Goal: Find specific fact: Find specific fact

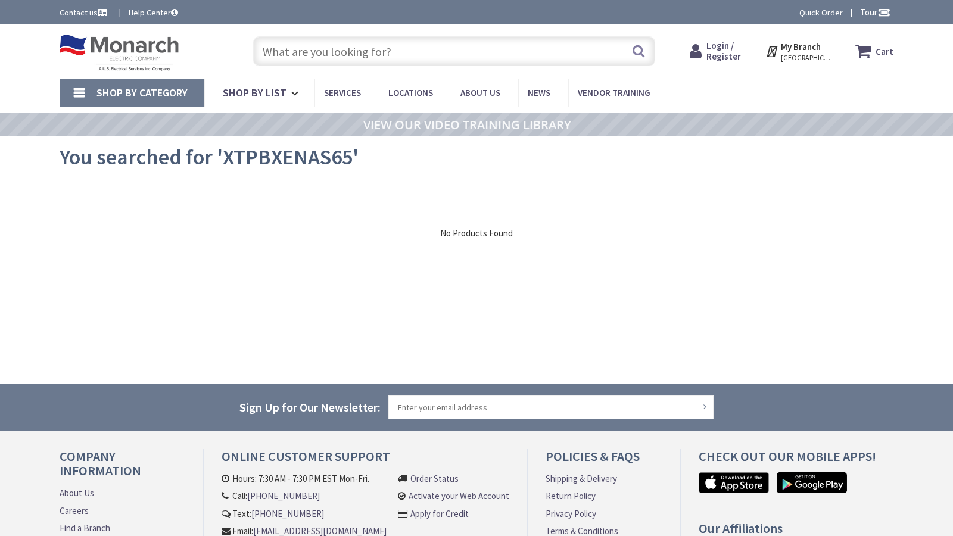
type input "E [STREET_ADDRESS]"
